Goal: Transaction & Acquisition: Purchase product/service

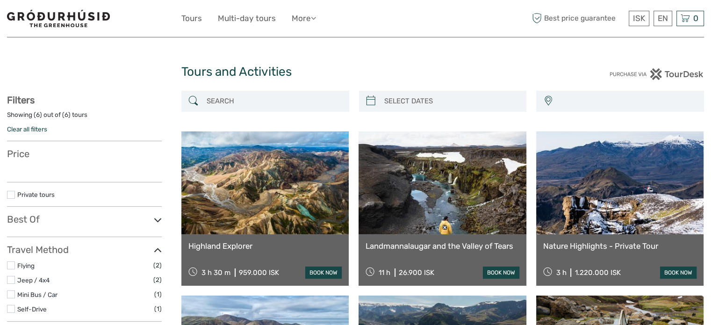
select select
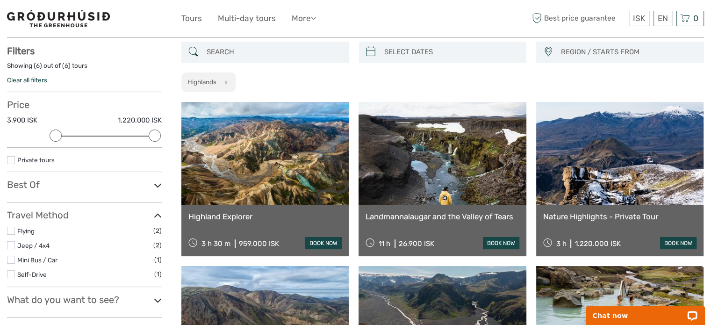
scroll to position [146, 0]
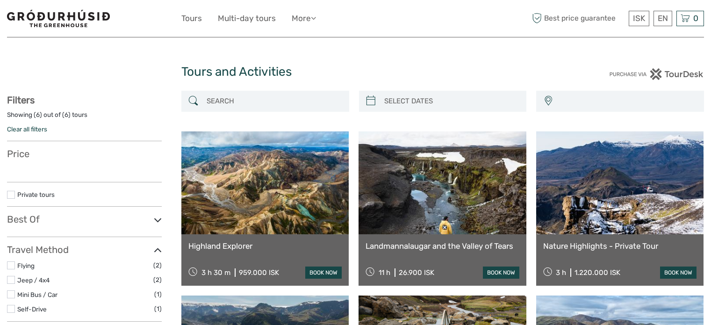
select select
click at [236, 107] on input "search" at bounding box center [274, 101] width 142 height 16
select select
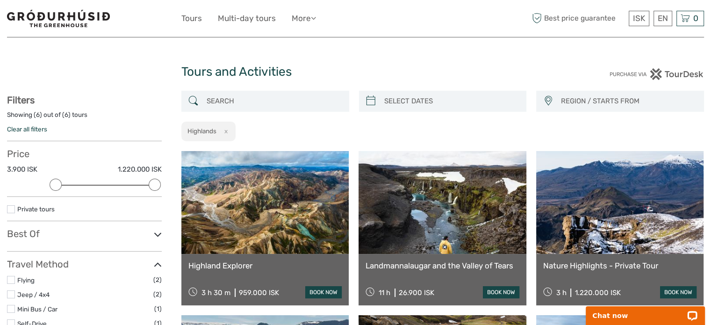
click at [43, 25] on img at bounding box center [58, 18] width 103 height 17
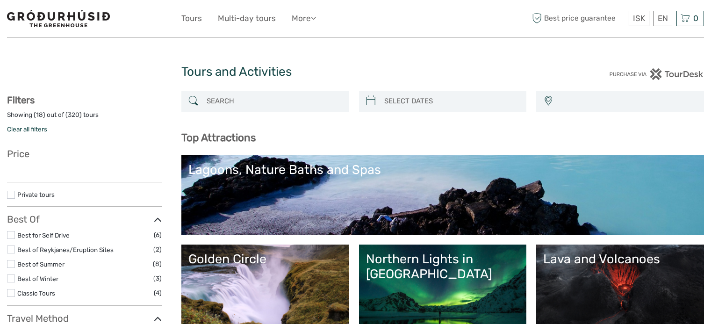
select select
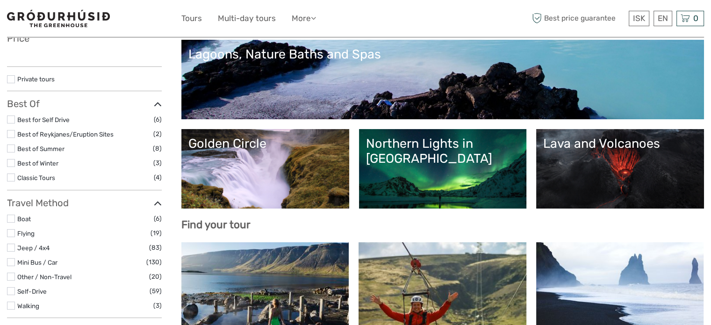
scroll to position [280, 0]
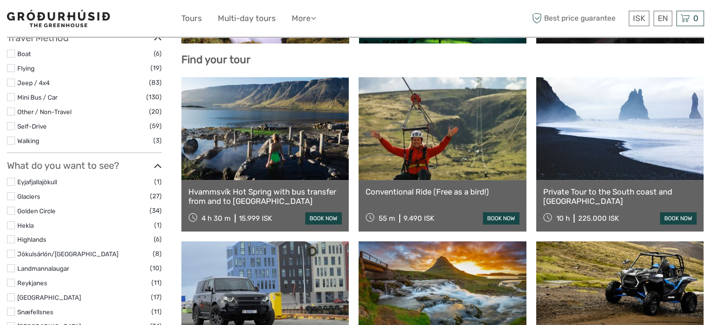
select select
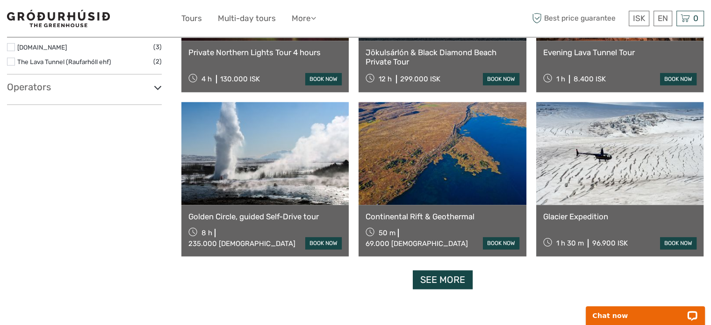
scroll to position [1028, 0]
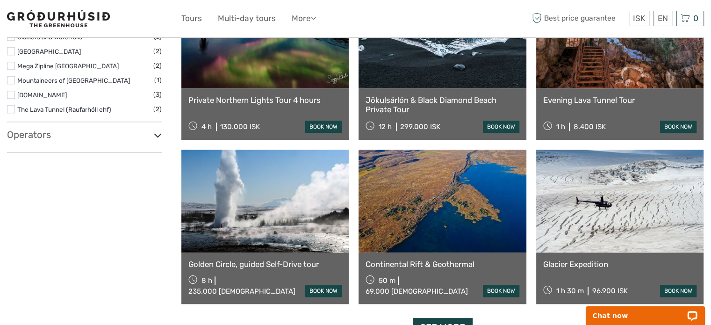
click at [21, 129] on h3 "Operators" at bounding box center [84, 134] width 155 height 11
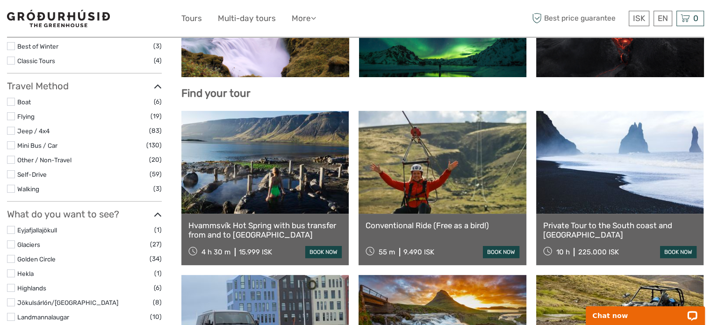
scroll to position [191, 0]
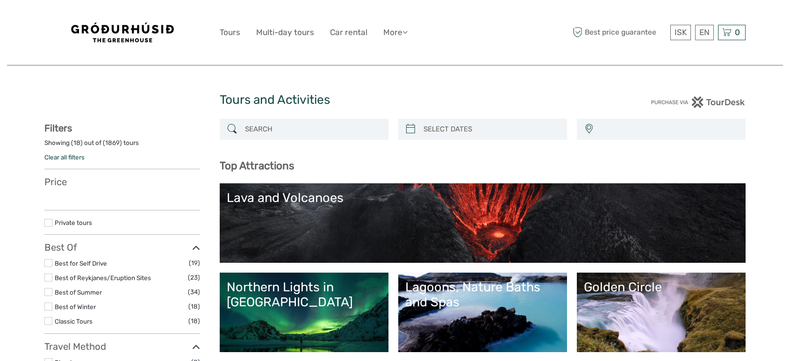
select select
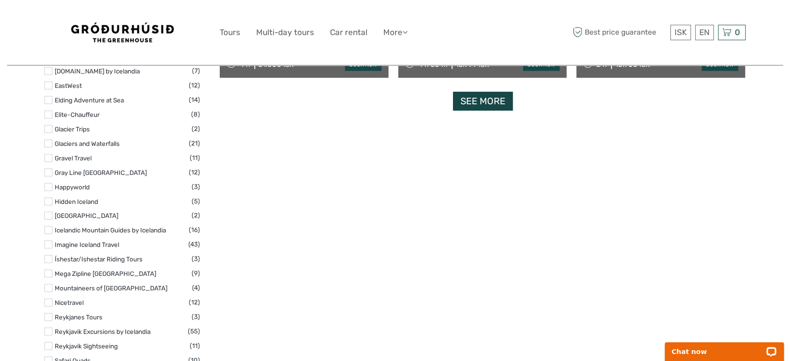
scroll to position [1298, 0]
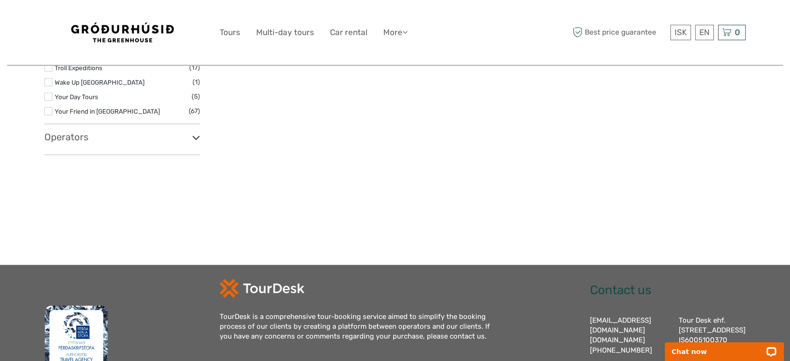
click at [84, 136] on h3 "Operators" at bounding box center [122, 136] width 156 height 11
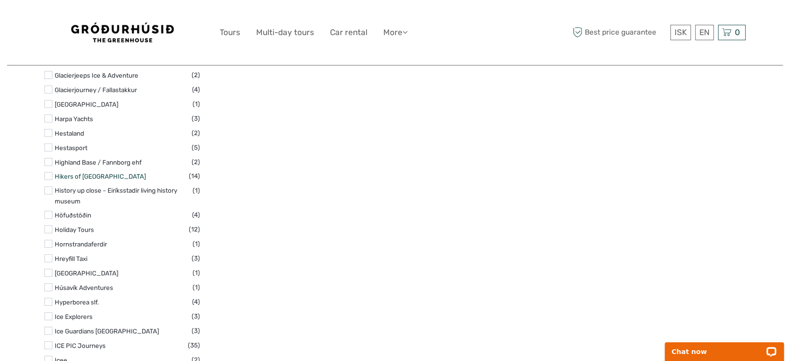
click at [81, 172] on link "Hikers of Iceland" at bounding box center [100, 175] width 91 height 7
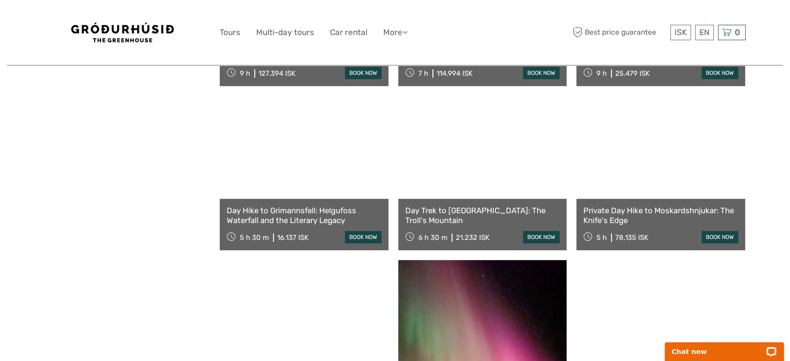
scroll to position [264, 0]
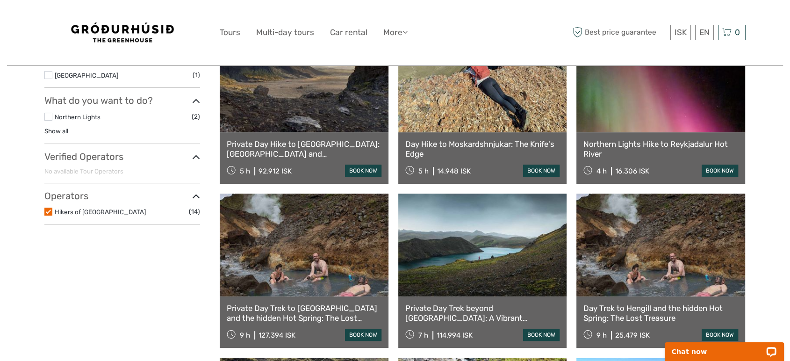
scroll to position [315, 0]
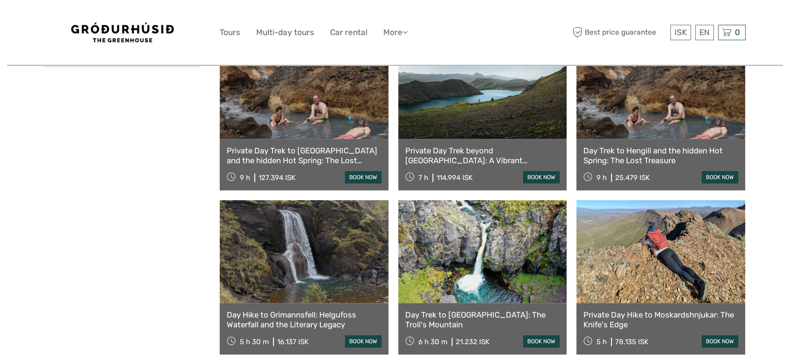
click at [757, 253] on div "Tours and Activities Tours and Activities REGION / STARTS FROM Capital Region E…" at bounding box center [395, 82] width 776 height 1106
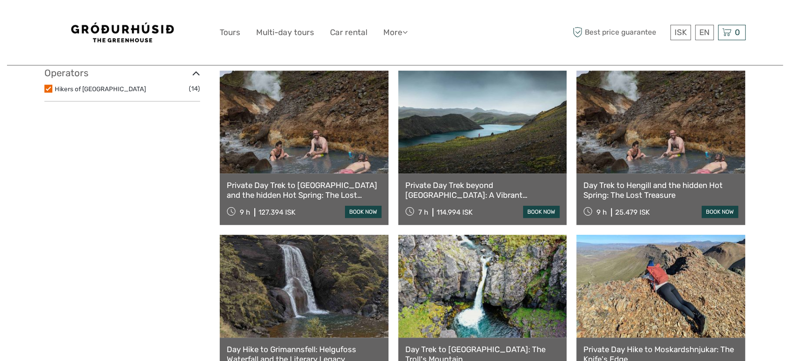
scroll to position [367, 0]
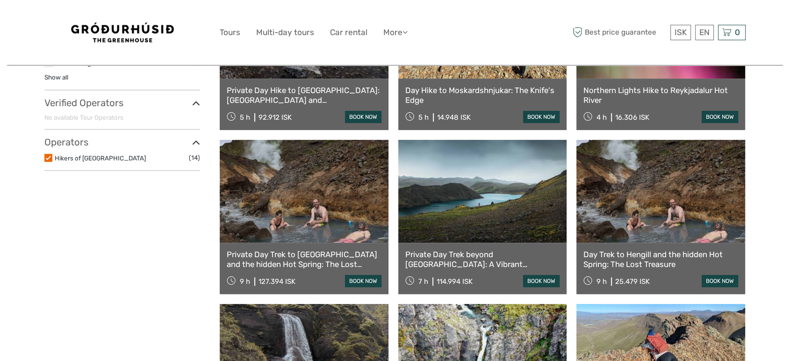
drag, startPoint x: 14, startPoint y: 299, endPoint x: 248, endPoint y: 278, distance: 235.1
click at [14, 298] on div "Tours and Activities Tours and Activities REGION / STARTS FROM Capital Region E…" at bounding box center [395, 186] width 776 height 1106
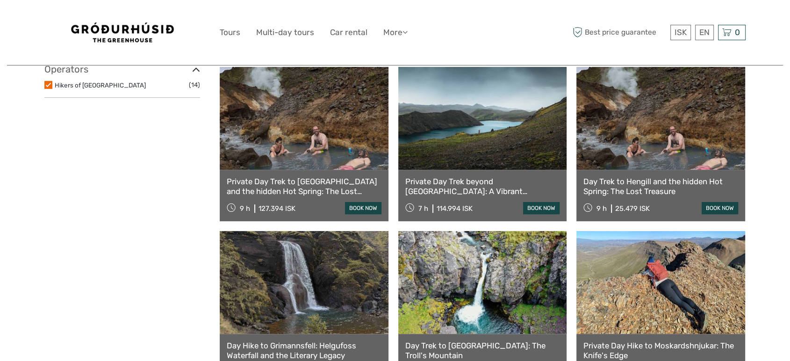
scroll to position [471, 0]
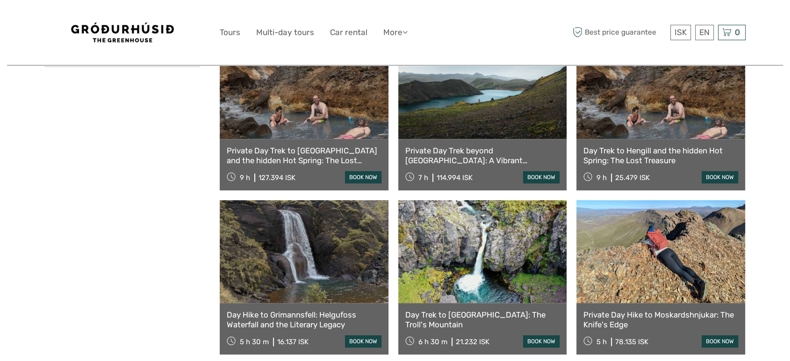
drag, startPoint x: 654, startPoint y: 247, endPoint x: 604, endPoint y: 40, distance: 213.0
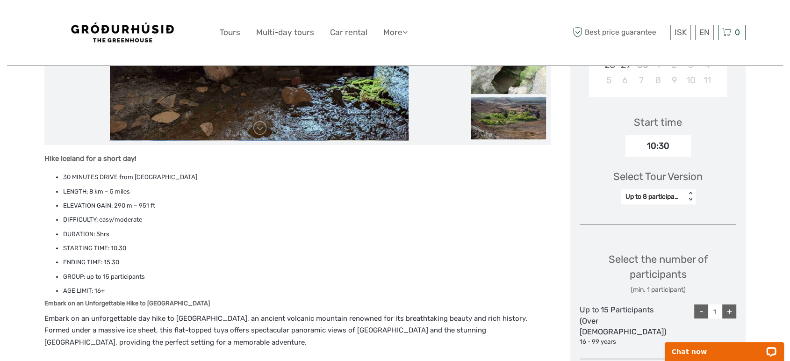
scroll to position [259, 0]
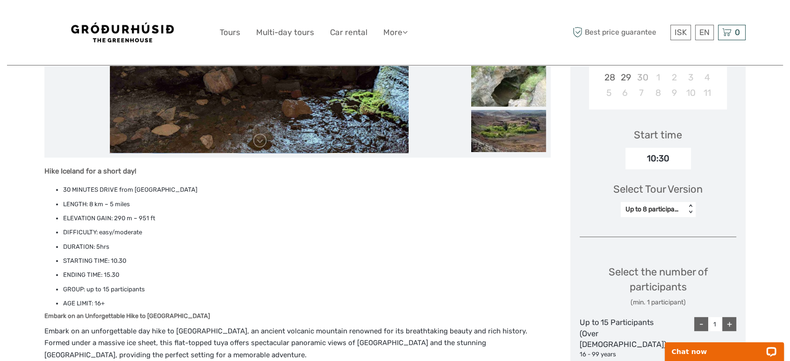
click at [673, 207] on div "Up to 8 participants" at bounding box center [653, 209] width 56 height 9
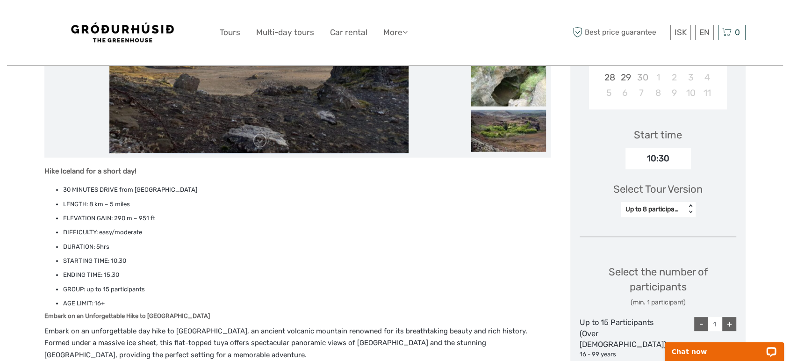
click at [673, 207] on div "Up to 8 participants" at bounding box center [653, 209] width 56 height 9
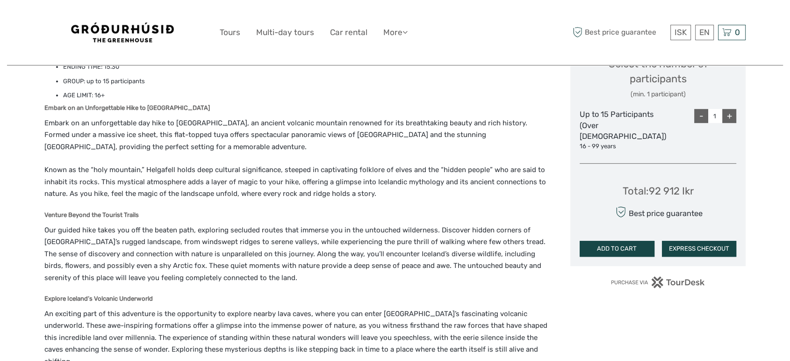
scroll to position [104, 0]
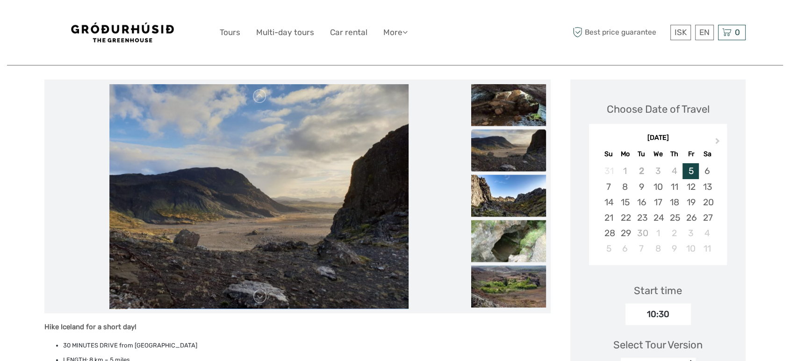
click at [148, 27] on img at bounding box center [122, 32] width 103 height 20
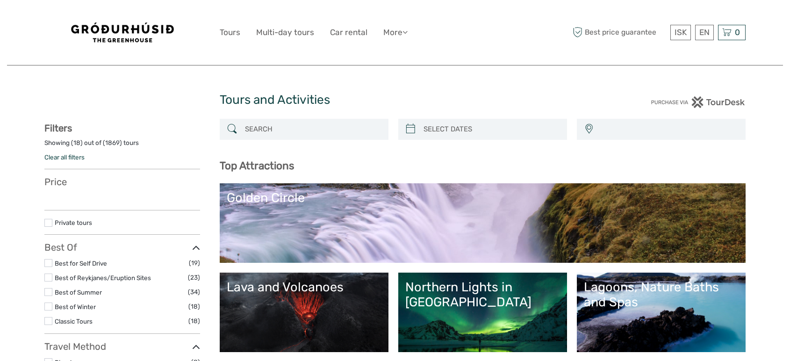
select select
click at [258, 128] on input "search" at bounding box center [312, 129] width 143 height 16
select select
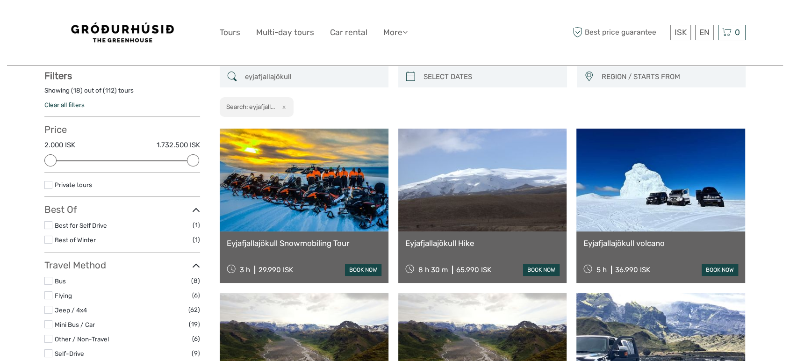
scroll to position [53, 0]
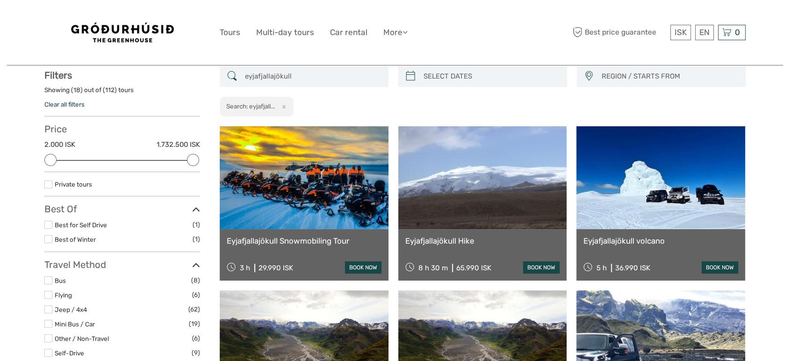
click at [316, 81] on input "eyjafjallajökull" at bounding box center [312, 76] width 143 height 16
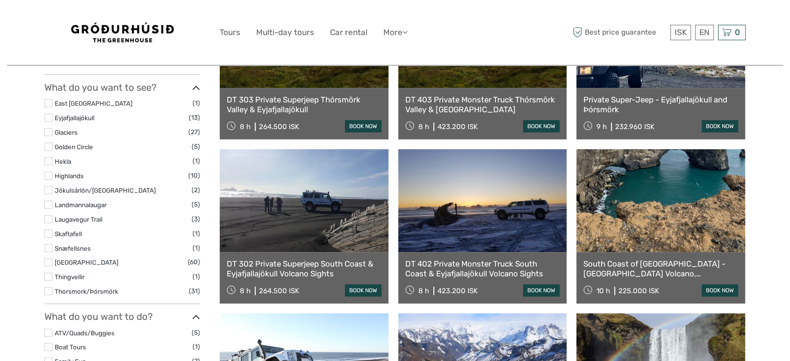
scroll to position [365, 0]
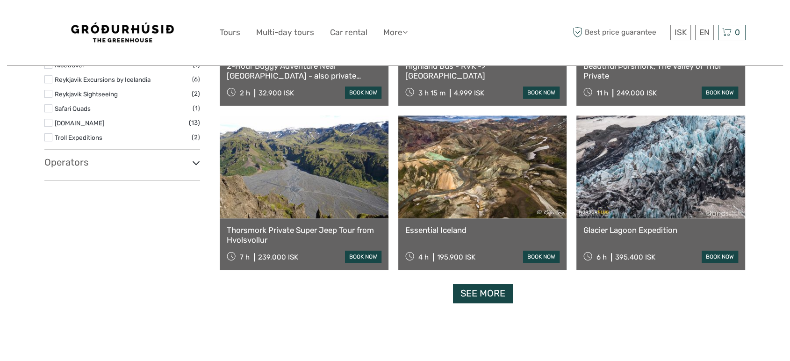
type input "eyjafjallajökull"
click at [483, 296] on link "See more" at bounding box center [483, 293] width 60 height 19
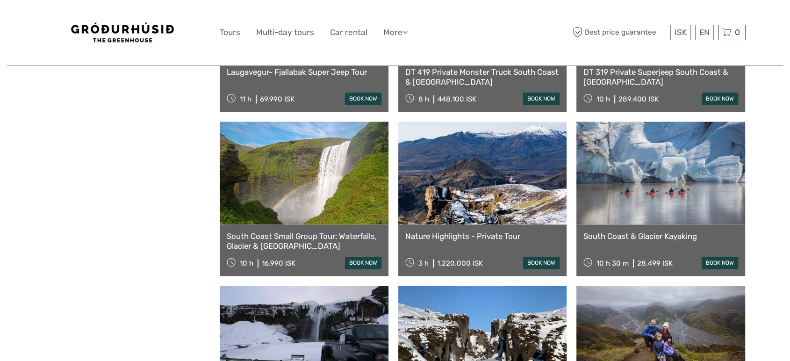
scroll to position [1455, 0]
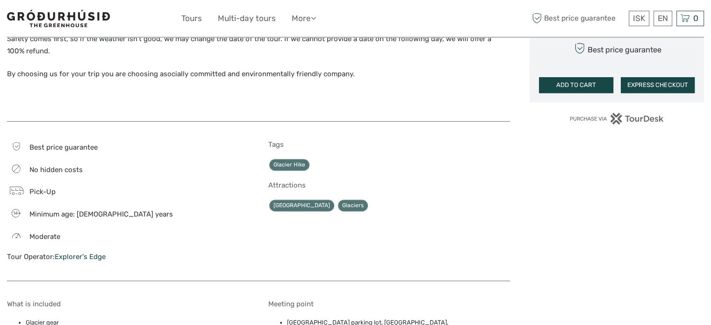
scroll to position [748, 0]
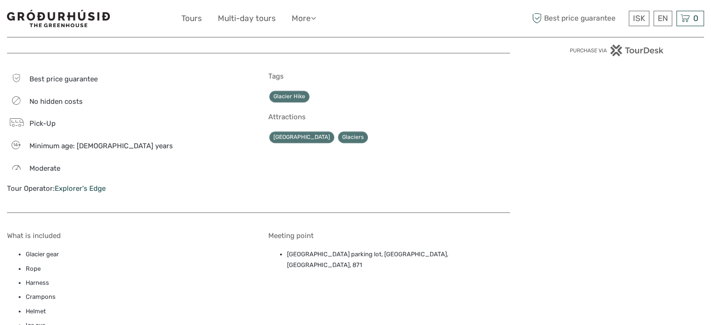
click at [329, 263] on div "Meeting point [GEOGRAPHIC_DATA] parking lot, [GEOGRAPHIC_DATA], [GEOGRAPHIC_DAT…" at bounding box center [389, 282] width 242 height 103
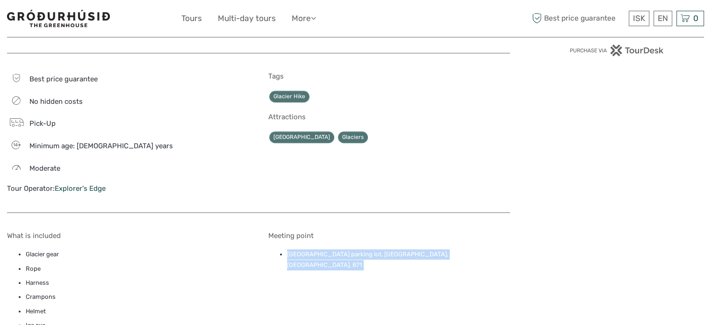
click at [329, 263] on div "Meeting point [GEOGRAPHIC_DATA] parking lot, [GEOGRAPHIC_DATA], [GEOGRAPHIC_DAT…" at bounding box center [389, 282] width 242 height 103
copy div "[GEOGRAPHIC_DATA] parking lot, [GEOGRAPHIC_DATA], [GEOGRAPHIC_DATA], 871"
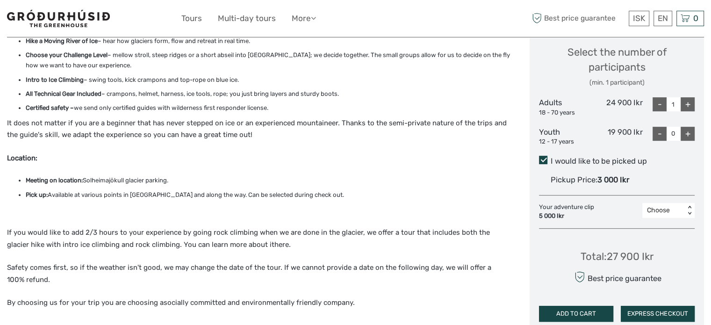
scroll to position [514, 0]
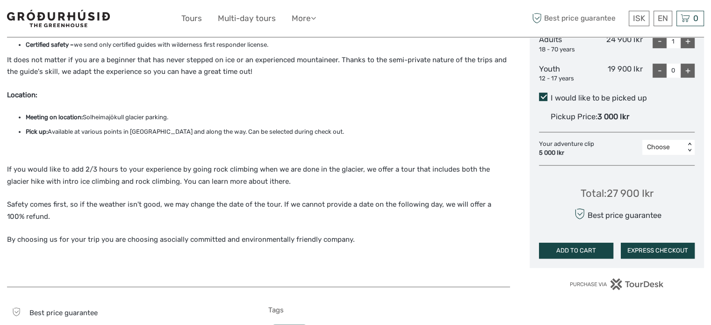
click at [625, 99] on label "I would like to be picked up" at bounding box center [617, 98] width 156 height 11
click at [551, 94] on input "I would like to be picked up" at bounding box center [551, 94] width 0 height 0
click at [626, 99] on label "I would like to be picked up" at bounding box center [617, 98] width 156 height 11
click at [551, 94] on input "I would like to be picked up" at bounding box center [551, 94] width 0 height 0
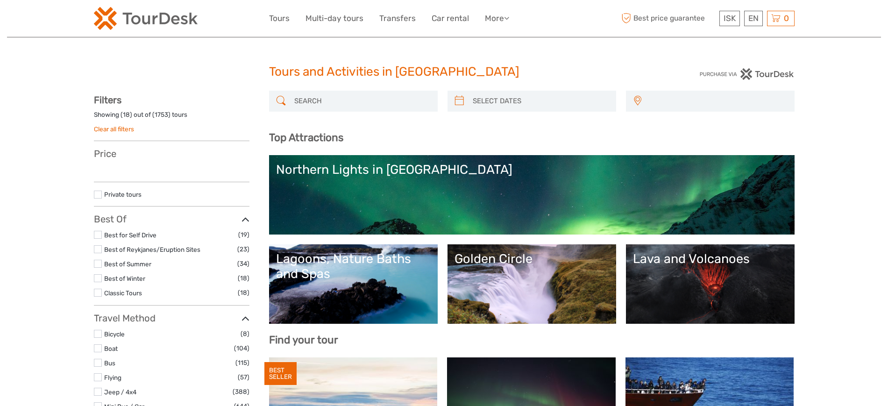
select select
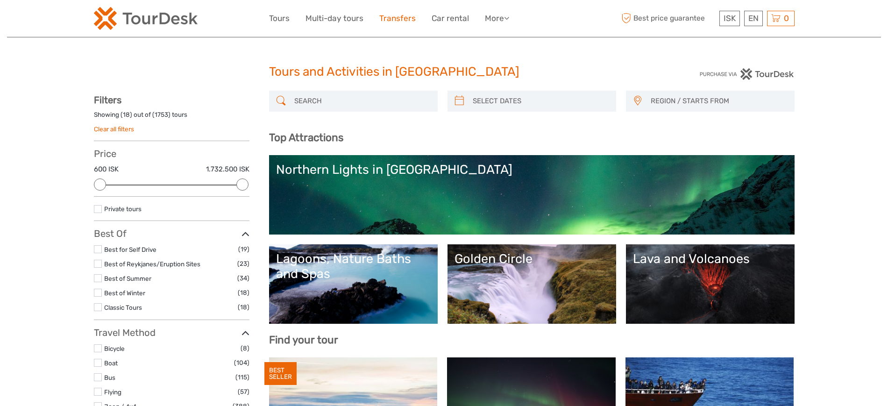
click at [404, 13] on link "Transfers" at bounding box center [398, 19] width 36 height 14
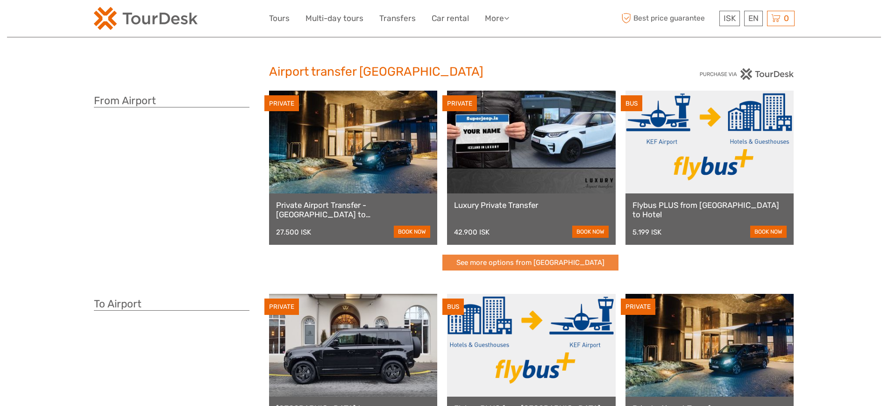
click at [485, 258] on link "See more options from Keflavík airport" at bounding box center [531, 263] width 176 height 16
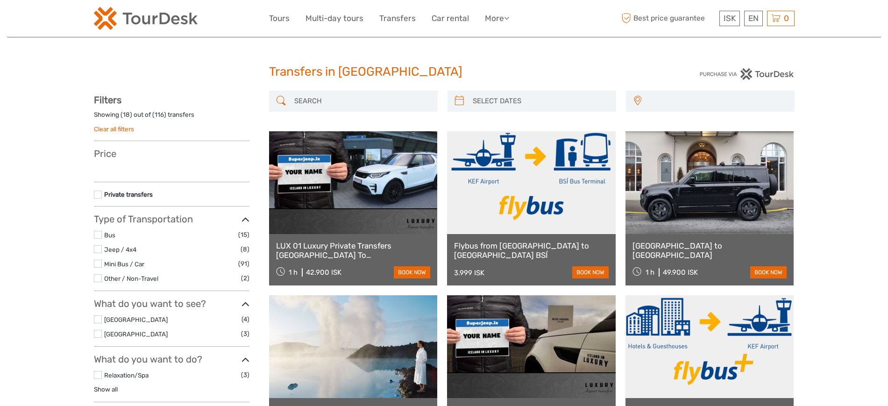
select select
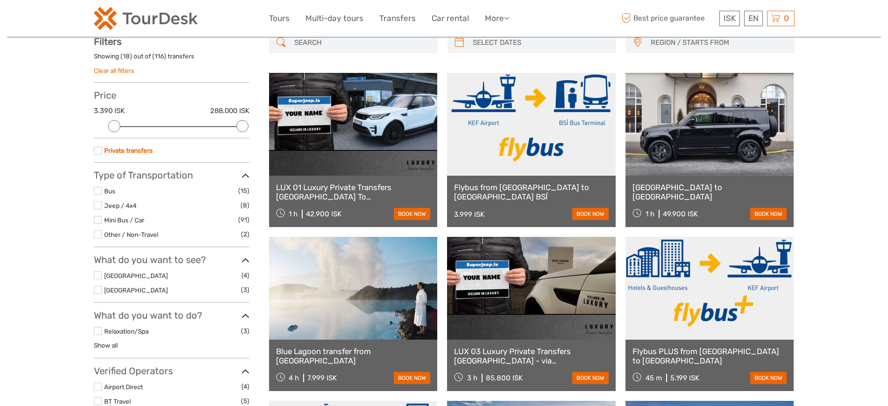
click at [140, 147] on link "Private transfers" at bounding box center [128, 150] width 49 height 7
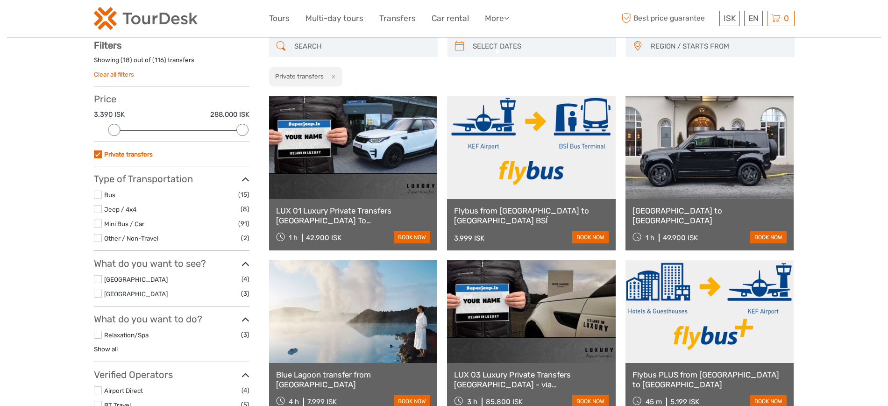
scroll to position [53, 0]
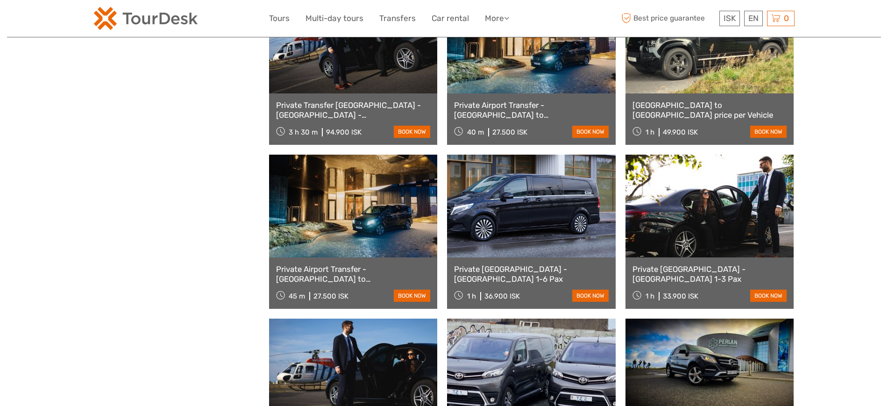
scroll to position [462, 0]
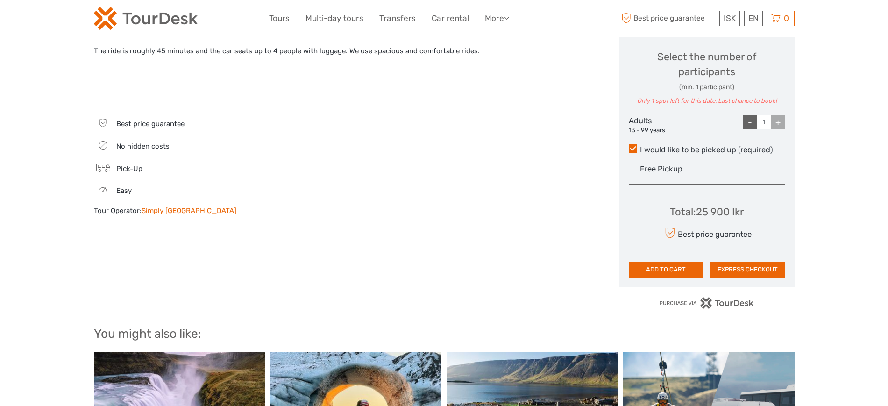
scroll to position [234, 0]
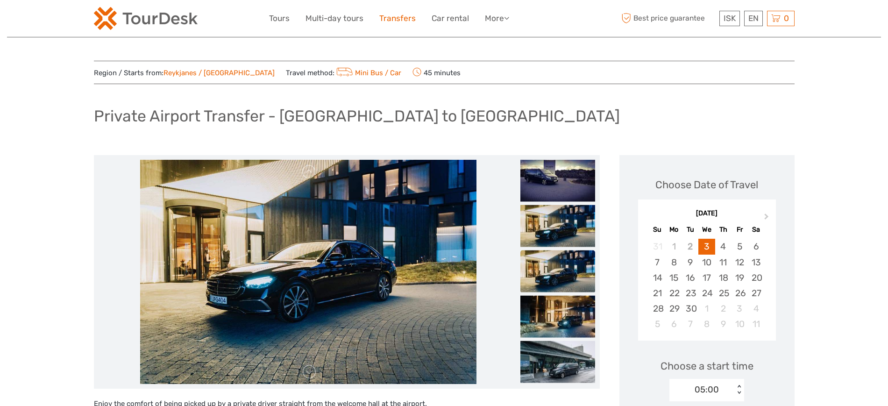
click at [401, 22] on link "Transfers" at bounding box center [398, 19] width 36 height 14
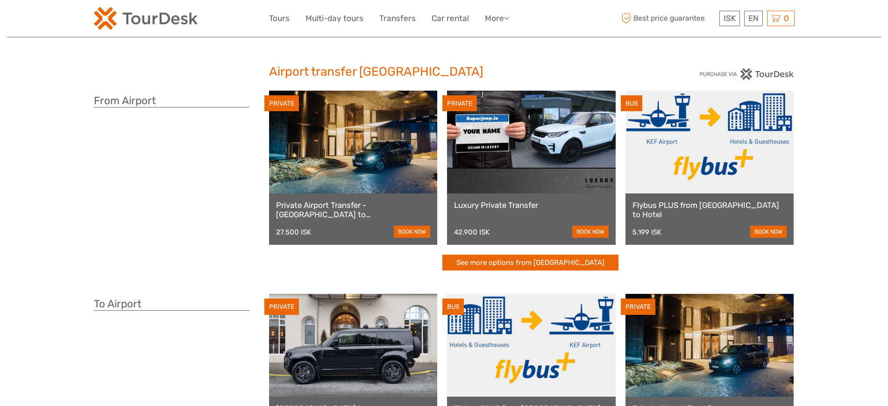
click at [725, 159] on link at bounding box center [710, 142] width 169 height 103
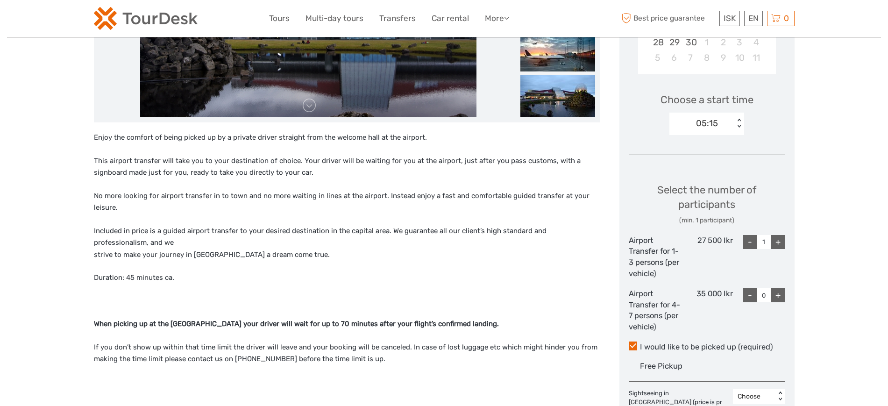
click at [780, 242] on div "+" at bounding box center [779, 242] width 14 height 14
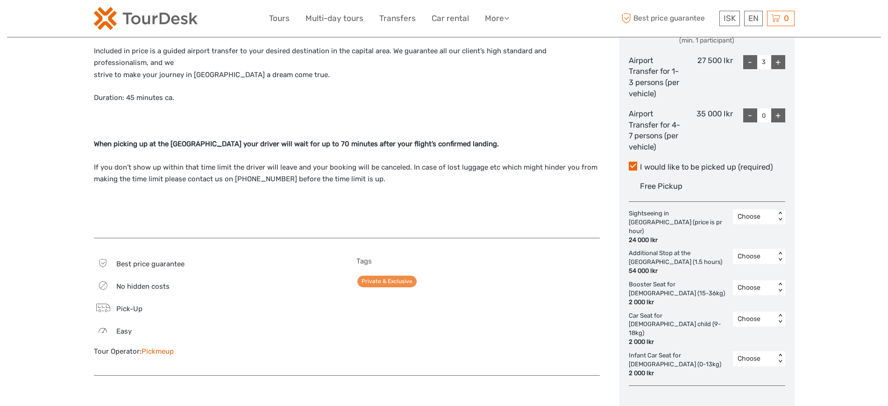
scroll to position [383, 0]
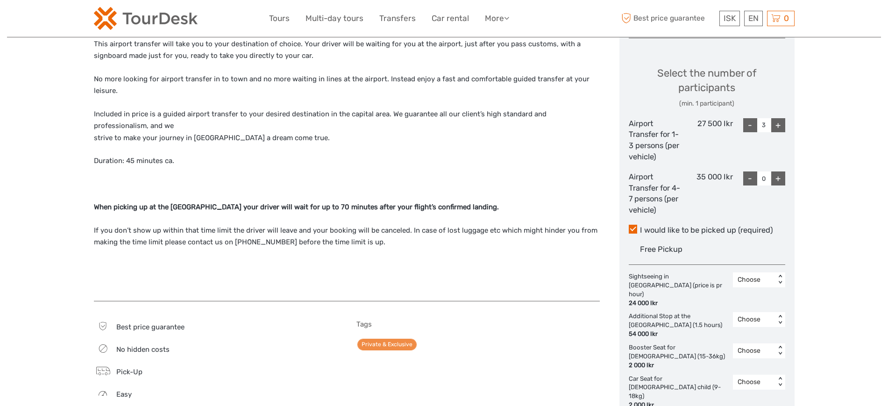
click at [748, 122] on div "-" at bounding box center [751, 125] width 14 height 14
click at [752, 127] on div "-" at bounding box center [751, 125] width 14 height 14
type input "1"
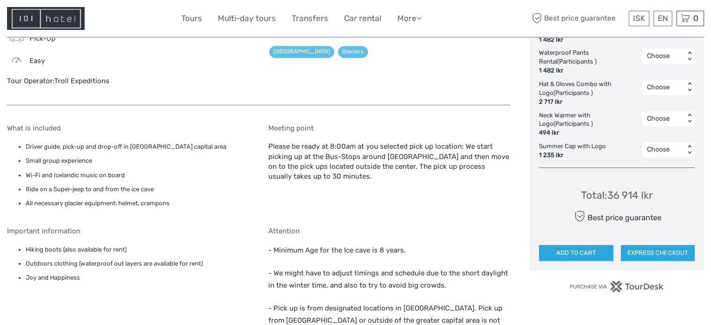
scroll to position [561, 0]
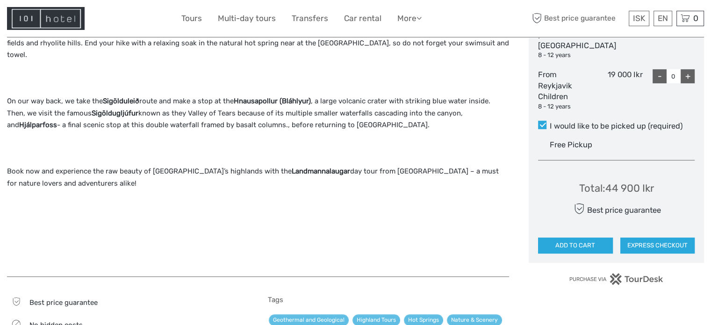
scroll to position [701, 0]
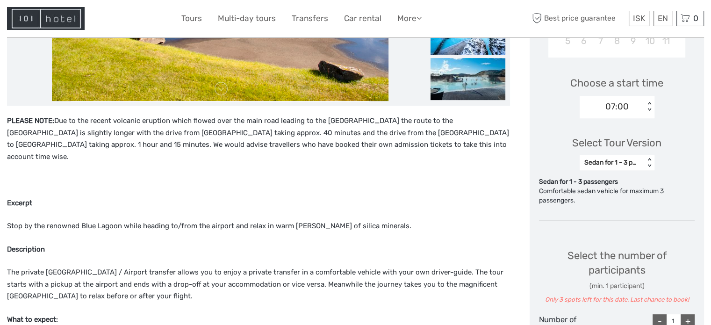
scroll to position [374, 0]
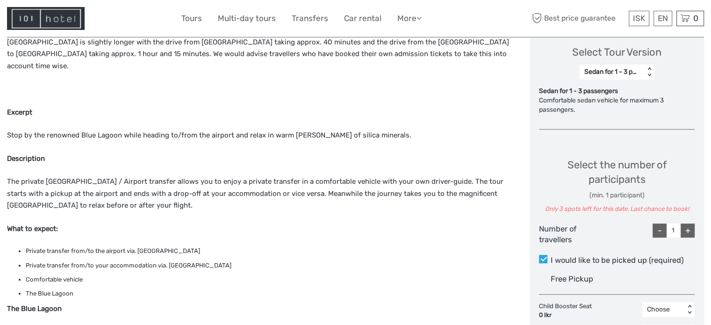
click at [639, 76] on div "Sedan for 1 - 3 passengers" at bounding box center [612, 71] width 56 height 9
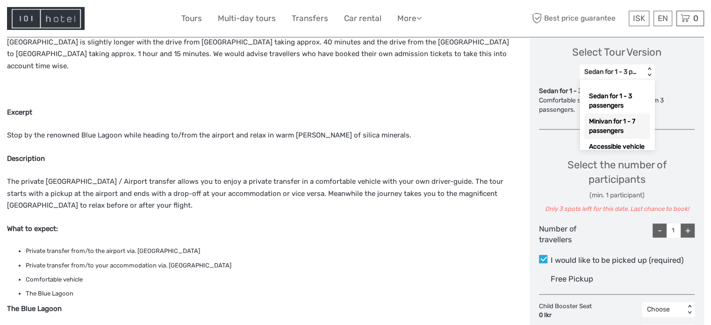
click at [641, 115] on div "Minivan for 1 - 7 passengers" at bounding box center [616, 126] width 65 height 25
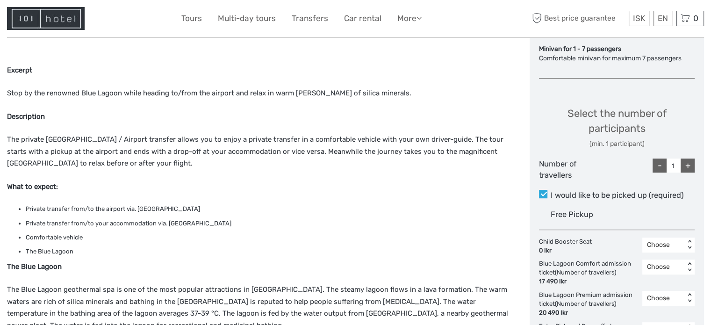
scroll to position [467, 0]
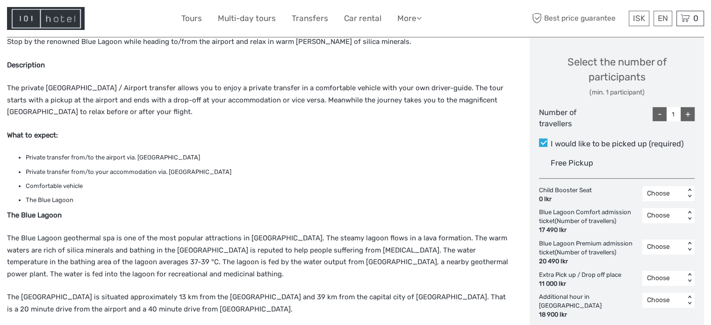
click at [688, 115] on div "+" at bounding box center [687, 114] width 14 height 14
click at [689, 115] on div "+" at bounding box center [687, 114] width 14 height 14
click at [688, 115] on div "+" at bounding box center [687, 114] width 14 height 14
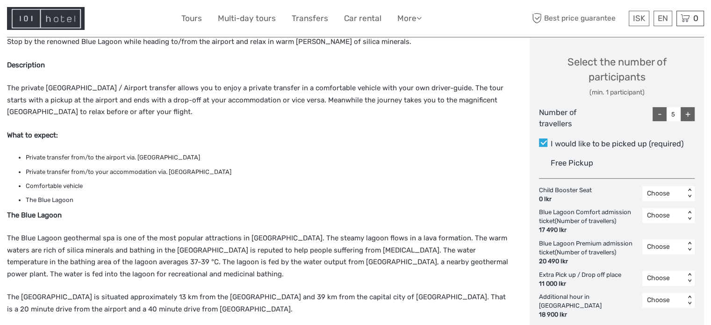
type input "6"
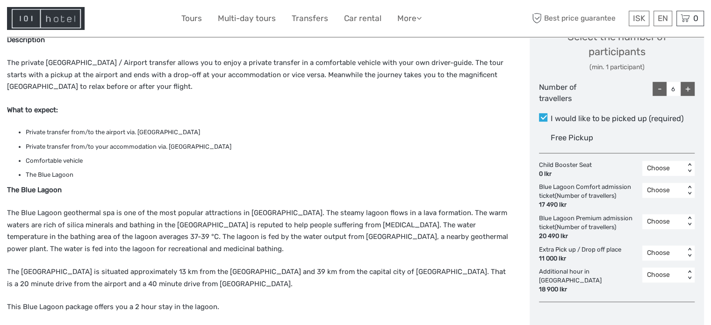
scroll to position [561, 0]
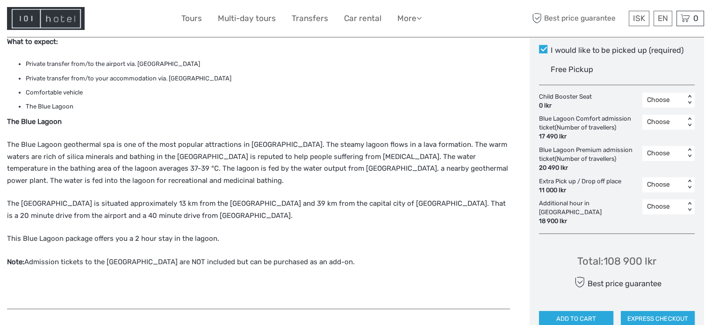
click at [673, 124] on div "Choose" at bounding box center [663, 121] width 33 height 9
click at [654, 183] on div "6" at bounding box center [668, 185] width 43 height 16
drag, startPoint x: 663, startPoint y: 253, endPoint x: 604, endPoint y: 252, distance: 58.4
click at [604, 252] on div "Total : 213 840 Ikr Best price guarantee ADD TO CART EXPRESS CHECKOUT" at bounding box center [617, 284] width 156 height 86
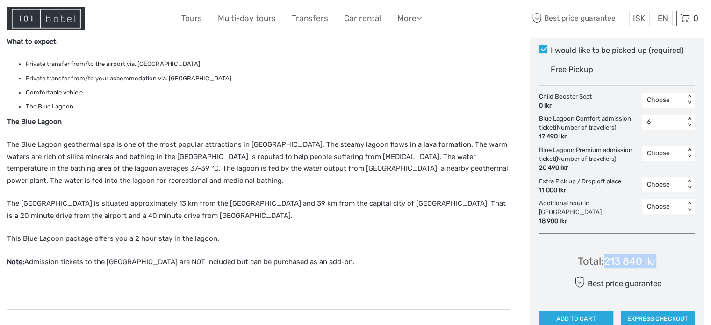
copy div "213 840 Ikr"
click at [658, 123] on div "6" at bounding box center [663, 121] width 33 height 9
click at [664, 143] on div "Choose" at bounding box center [668, 146] width 43 height 16
click at [656, 163] on div "Choose < >" at bounding box center [668, 159] width 52 height 27
click at [659, 155] on div "Choose" at bounding box center [663, 153] width 33 height 9
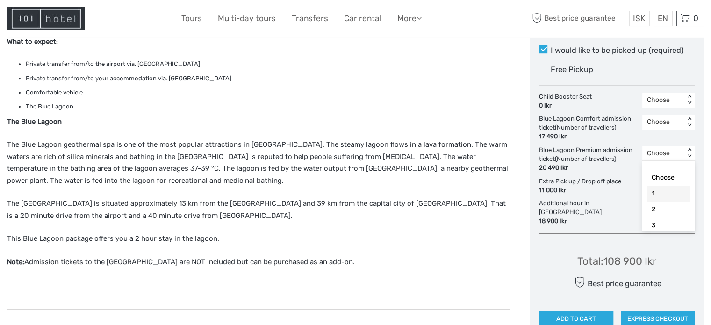
click at [690, 159] on div "Choose < >" at bounding box center [668, 153] width 52 height 15
click at [676, 213] on div "6" at bounding box center [668, 215] width 43 height 16
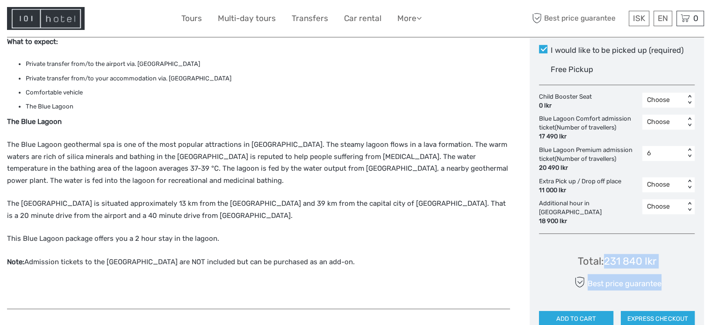
drag, startPoint x: 627, startPoint y: 255, endPoint x: 603, endPoint y: 254, distance: 23.9
click at [600, 256] on div "Total : 231 840 Ikr Best price guarantee ADD TO CART EXPRESS CHECKOUT" at bounding box center [617, 284] width 156 height 86
click at [603, 254] on div "Total : 231 840 Ikr" at bounding box center [617, 261] width 79 height 14
drag, startPoint x: 605, startPoint y: 252, endPoint x: 660, endPoint y: 250, distance: 55.2
click at [660, 250] on div "Total : 231 840 Ikr Best price guarantee ADD TO CART EXPRESS CHECKOUT" at bounding box center [617, 284] width 156 height 86
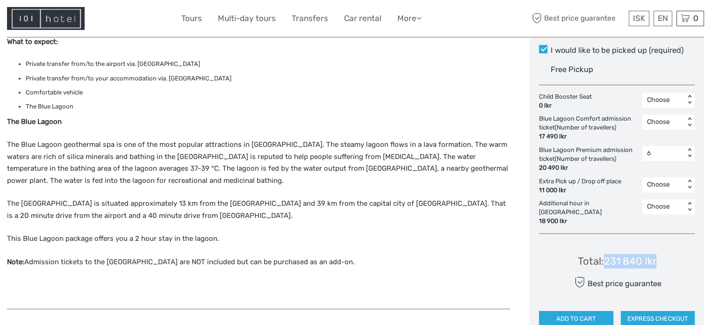
copy div "231 840 Ikr"
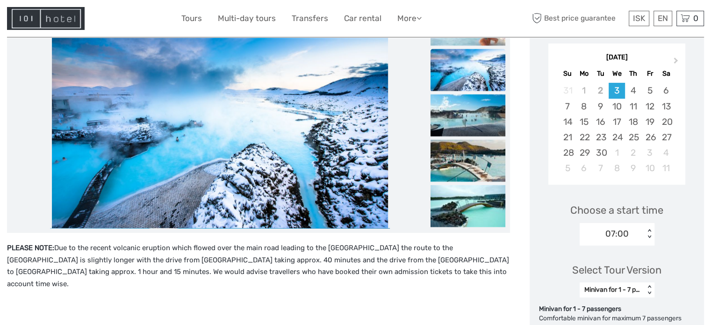
scroll to position [140, 0]
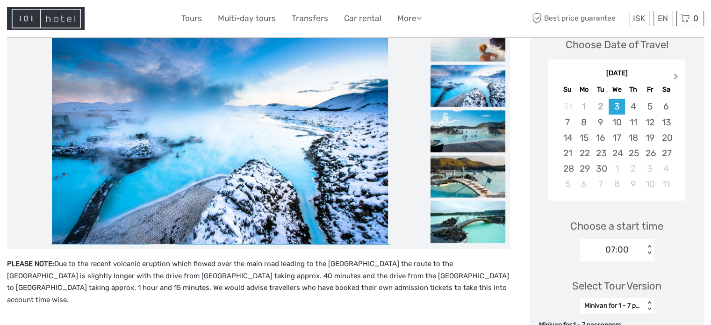
click at [671, 74] on button "Next Month" at bounding box center [676, 78] width 15 height 15
click at [672, 74] on button "Next Month" at bounding box center [676, 78] width 15 height 15
click at [676, 74] on span "Next Month" at bounding box center [676, 79] width 0 height 14
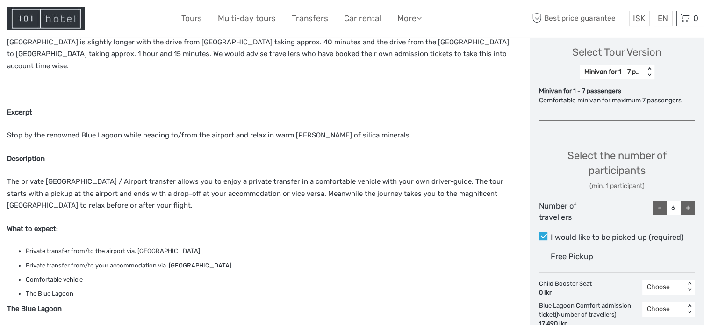
scroll to position [234, 0]
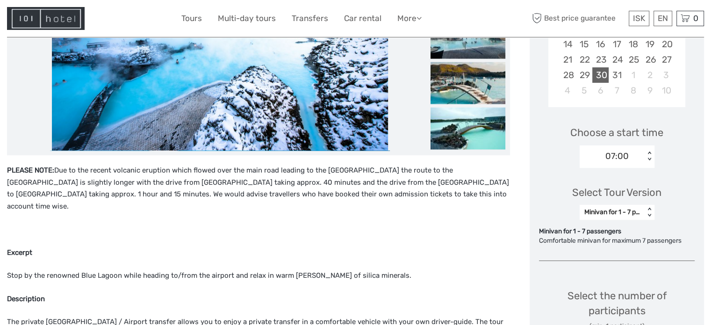
click at [605, 71] on div "30" at bounding box center [600, 74] width 16 height 15
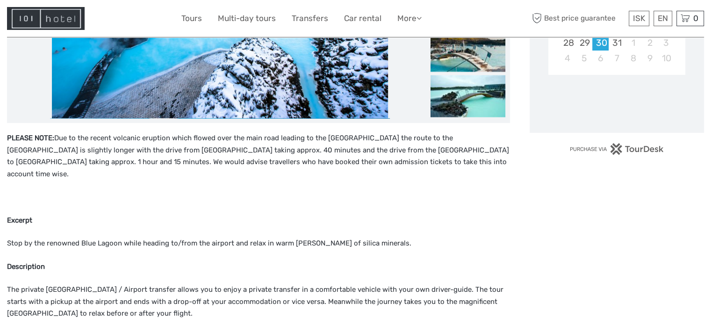
scroll to position [421, 0]
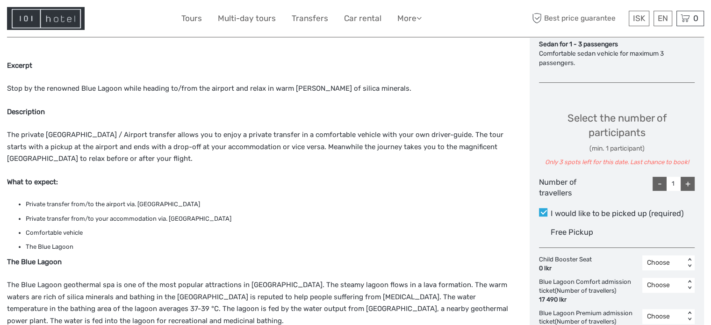
click at [683, 179] on div "+" at bounding box center [687, 184] width 14 height 14
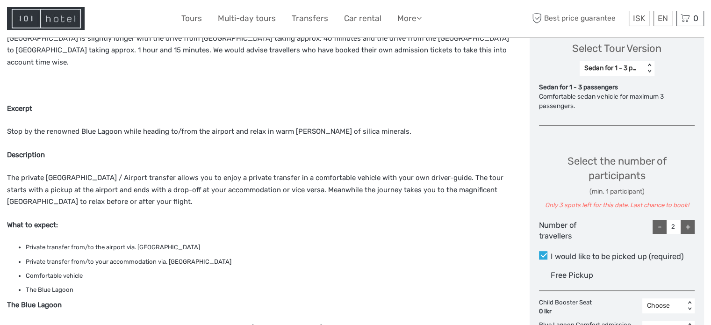
scroll to position [327, 0]
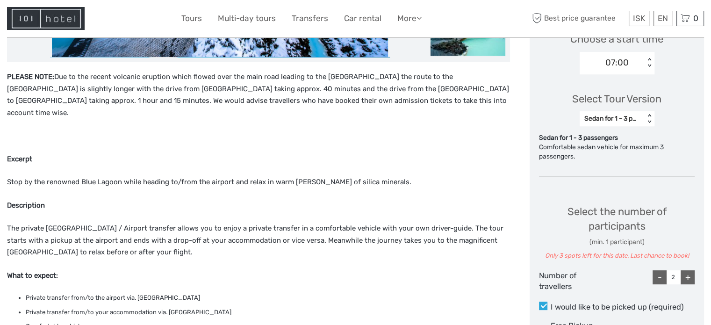
drag, startPoint x: 621, startPoint y: 95, endPoint x: 621, endPoint y: 109, distance: 14.5
click at [621, 97] on div "Select Tour Version" at bounding box center [616, 99] width 89 height 14
drag, startPoint x: 620, startPoint y: 119, endPoint x: 630, endPoint y: 123, distance: 10.5
click at [623, 120] on div "Sedan for 1 - 3 passengers" at bounding box center [612, 118] width 56 height 9
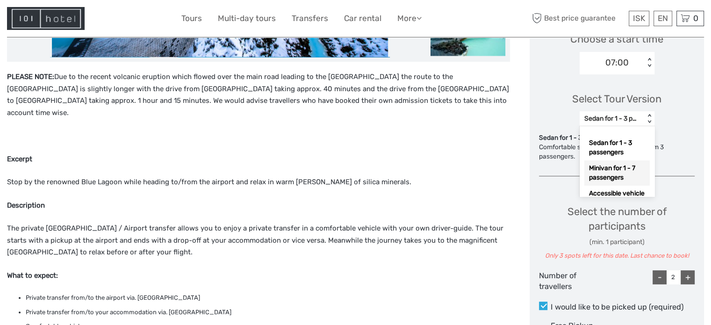
click at [631, 173] on div "Minivan for 1 - 7 passengers" at bounding box center [616, 172] width 65 height 25
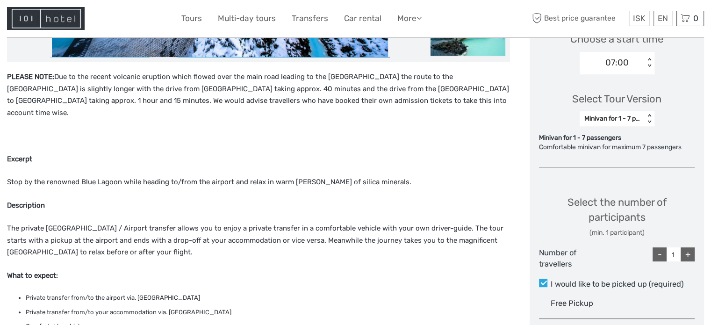
click at [689, 255] on div "+" at bounding box center [687, 254] width 14 height 14
click at [690, 253] on div "+" at bounding box center [687, 254] width 14 height 14
click at [690, 252] on div "+" at bounding box center [687, 254] width 14 height 14
click at [690, 251] on div "+" at bounding box center [687, 254] width 14 height 14
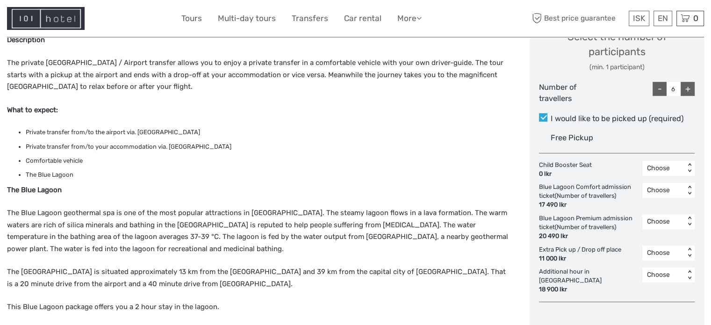
scroll to position [514, 0]
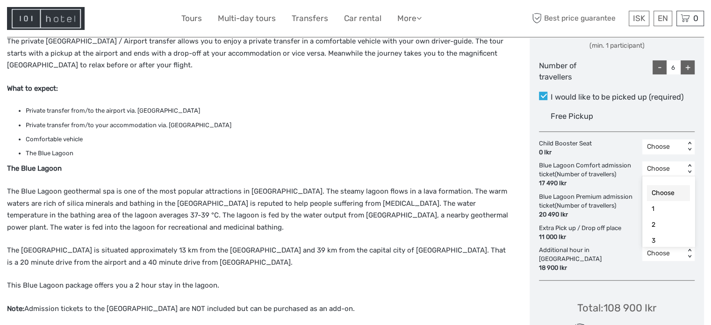
click at [677, 173] on div "Choose" at bounding box center [663, 168] width 43 height 11
click at [667, 231] on div "6" at bounding box center [668, 230] width 43 height 16
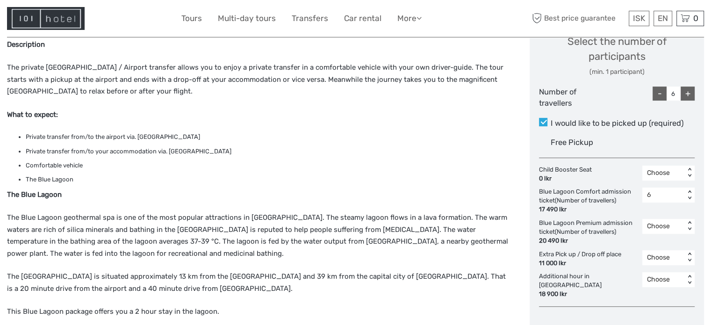
scroll to position [467, 0]
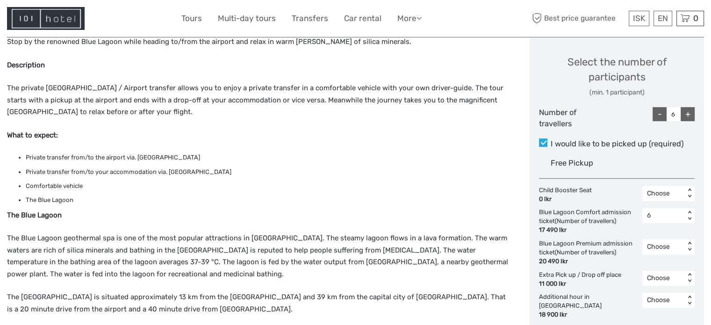
click at [656, 107] on div "-" at bounding box center [659, 114] width 14 height 14
click at [680, 110] on div "- 2 +" at bounding box center [673, 114] width 42 height 14
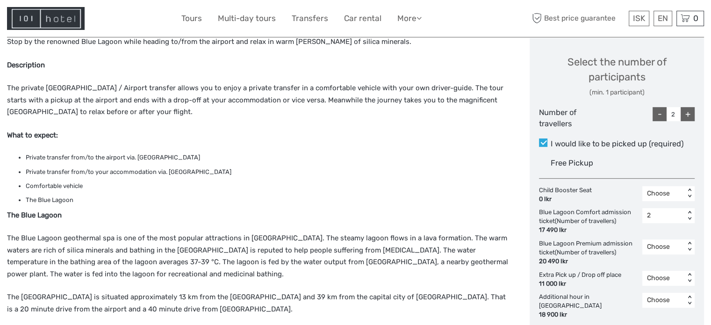
click at [680, 115] on div "+" at bounding box center [687, 114] width 14 height 14
drag, startPoint x: 680, startPoint y: 115, endPoint x: 685, endPoint y: 115, distance: 5.2
click at [682, 115] on div "+" at bounding box center [687, 114] width 14 height 14
click at [688, 115] on div "+" at bounding box center [687, 114] width 14 height 14
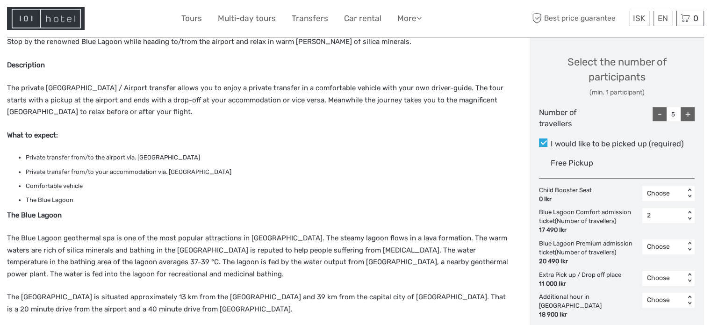
type input "6"
click at [672, 213] on div "2" at bounding box center [663, 215] width 33 height 9
click at [666, 239] on div "Choose" at bounding box center [668, 240] width 43 height 16
click at [659, 248] on div "Choose" at bounding box center [663, 246] width 33 height 9
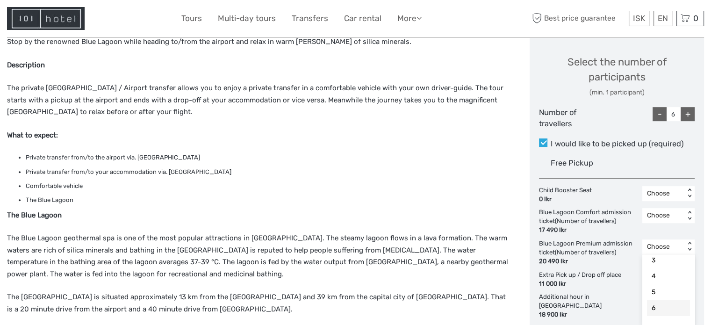
click at [665, 307] on div "6" at bounding box center [668, 308] width 43 height 16
